Goal: Information Seeking & Learning: Check status

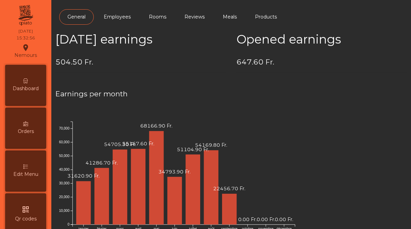
scroll to position [353, 0]
click at [26, 92] on span "Dashboard" at bounding box center [26, 88] width 26 height 7
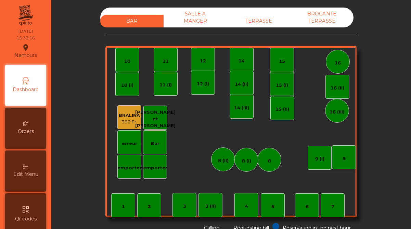
click at [262, 17] on div "TERRASSE" at bounding box center [258, 21] width 63 height 13
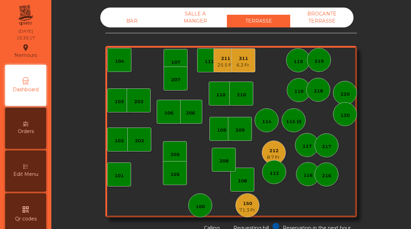
scroll to position [30, 0]
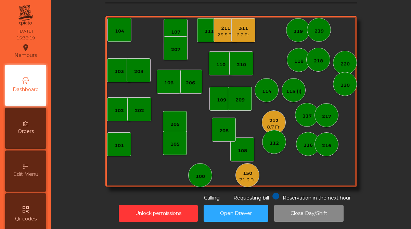
click at [225, 29] on div "211" at bounding box center [225, 28] width 17 height 7
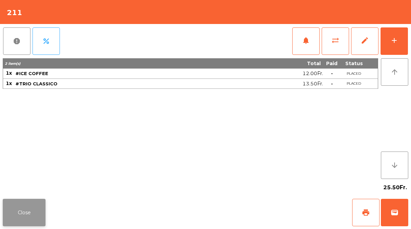
click at [14, 205] on button "Close" at bounding box center [24, 212] width 43 height 27
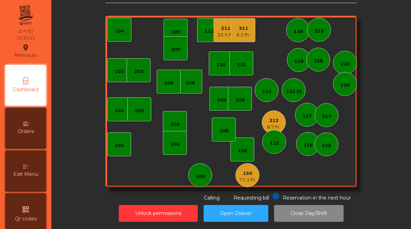
click at [246, 28] on div "311" at bounding box center [244, 28] width 14 height 7
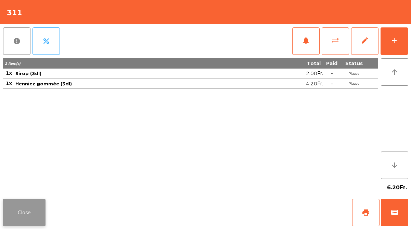
click at [33, 205] on button "Close" at bounding box center [24, 212] width 43 height 27
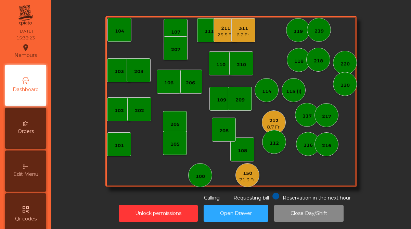
click at [280, 124] on div "8.7 Fr." at bounding box center [274, 127] width 14 height 7
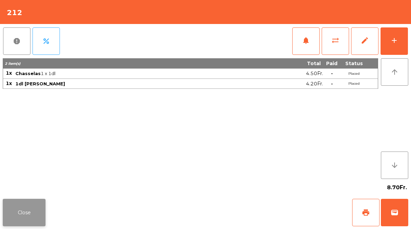
click at [31, 204] on button "Close" at bounding box center [24, 212] width 43 height 27
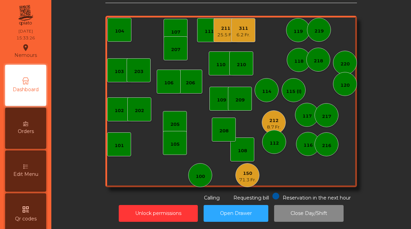
click at [257, 174] on div "150 71.3 Fr." at bounding box center [248, 175] width 24 height 24
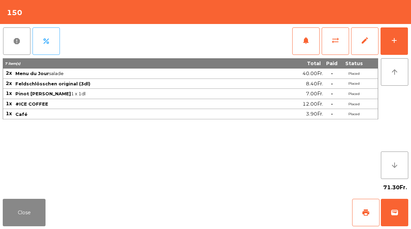
click at [27, 191] on div "71.30Fr." at bounding box center [206, 187] width 406 height 17
click at [29, 209] on button "Close" at bounding box center [24, 212] width 43 height 27
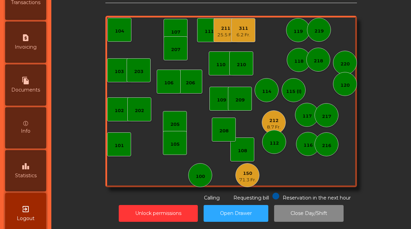
scroll to position [353, 0]
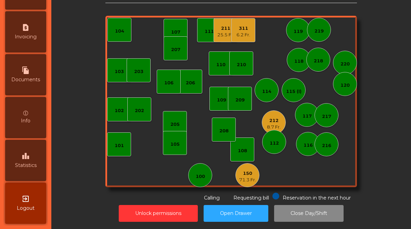
click at [20, 163] on span "Statistics" at bounding box center [26, 165] width 22 height 7
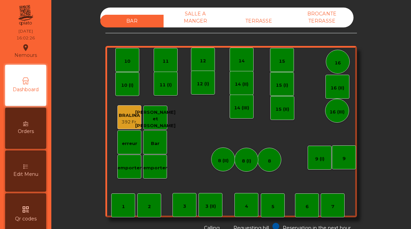
click at [254, 21] on div "TERRASSE" at bounding box center [258, 21] width 63 height 13
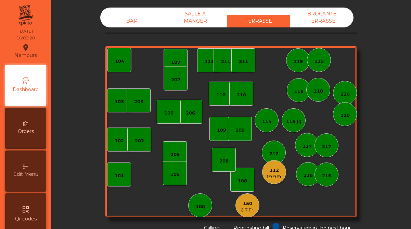
click at [276, 167] on div "112" at bounding box center [274, 170] width 17 height 7
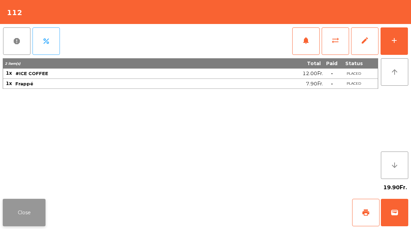
click at [30, 216] on button "Close" at bounding box center [24, 212] width 43 height 27
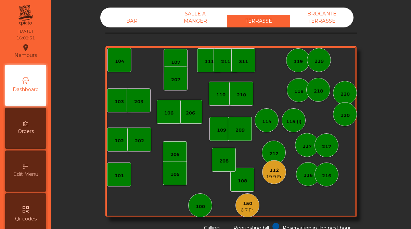
click at [237, 207] on div "150 6.7 Fr." at bounding box center [248, 205] width 24 height 24
